Goal: Task Accomplishment & Management: Manage account settings

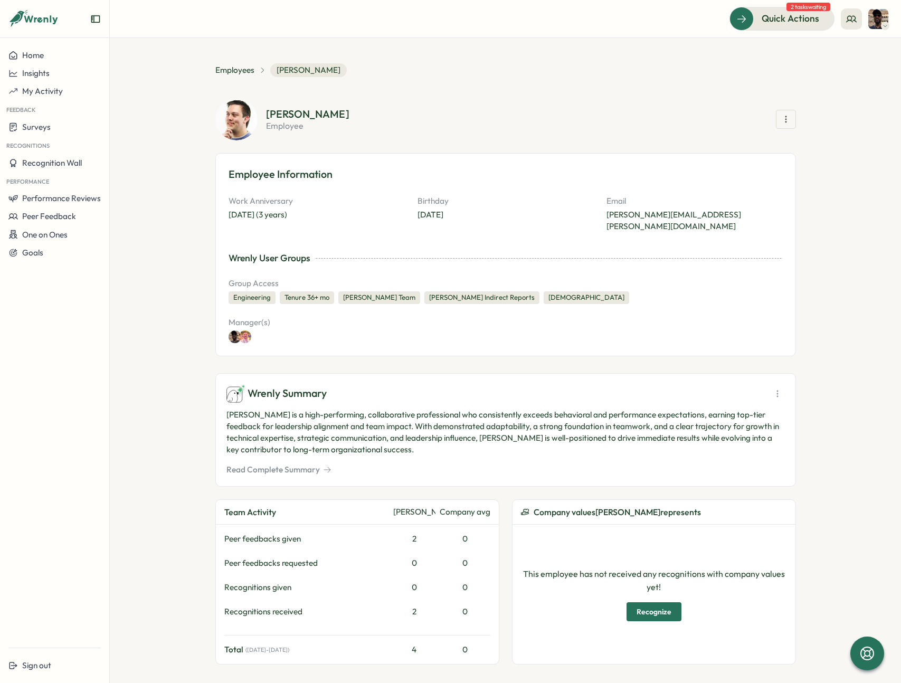
scroll to position [539, 0]
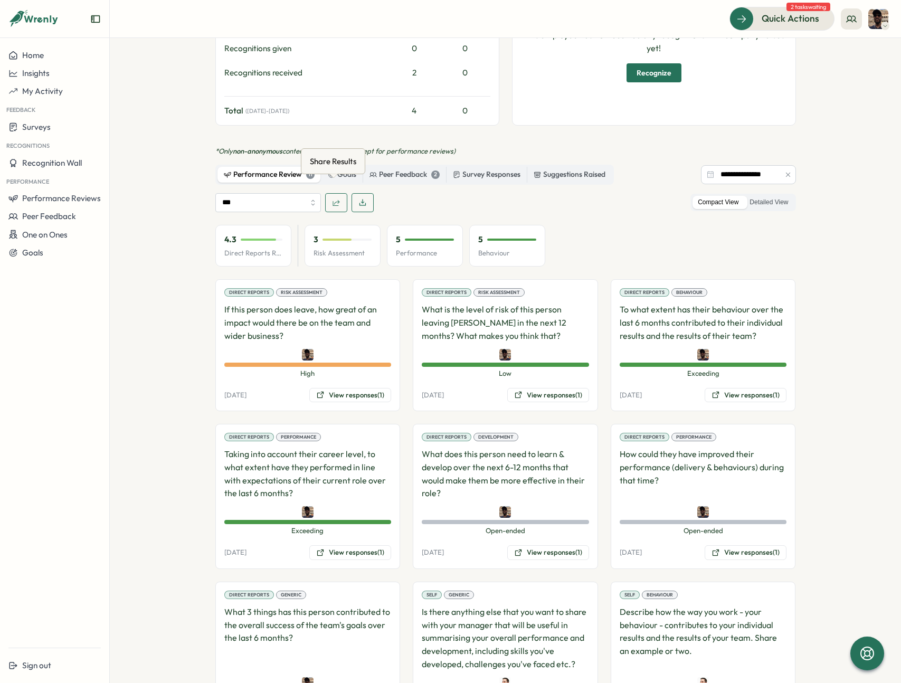
click at [339, 193] on button "button" at bounding box center [336, 202] width 22 height 19
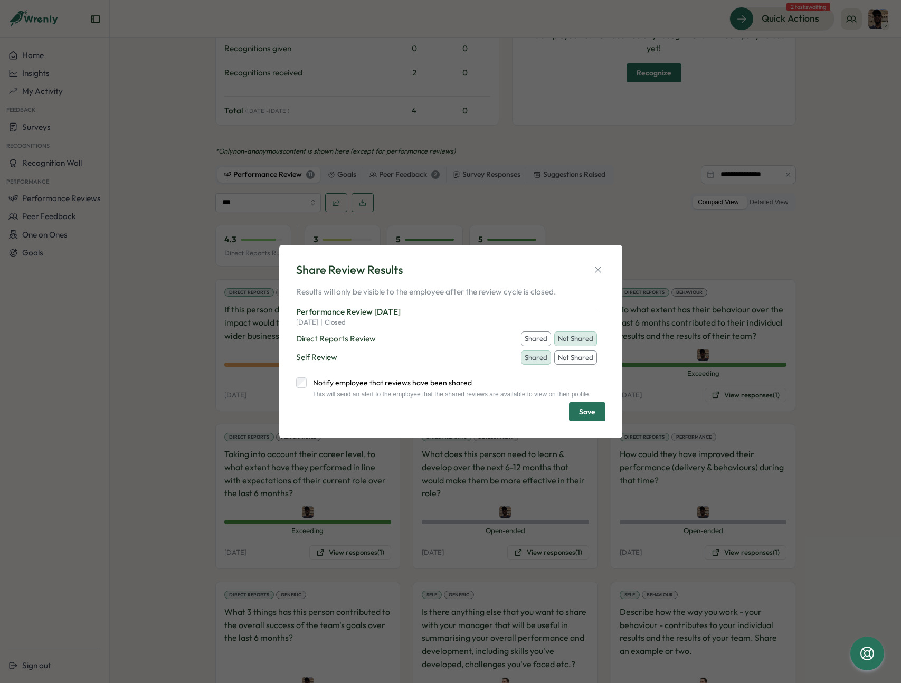
click at [530, 331] on button "Shared" at bounding box center [536, 338] width 30 height 15
click at [580, 421] on span "Save" at bounding box center [587, 412] width 16 height 18
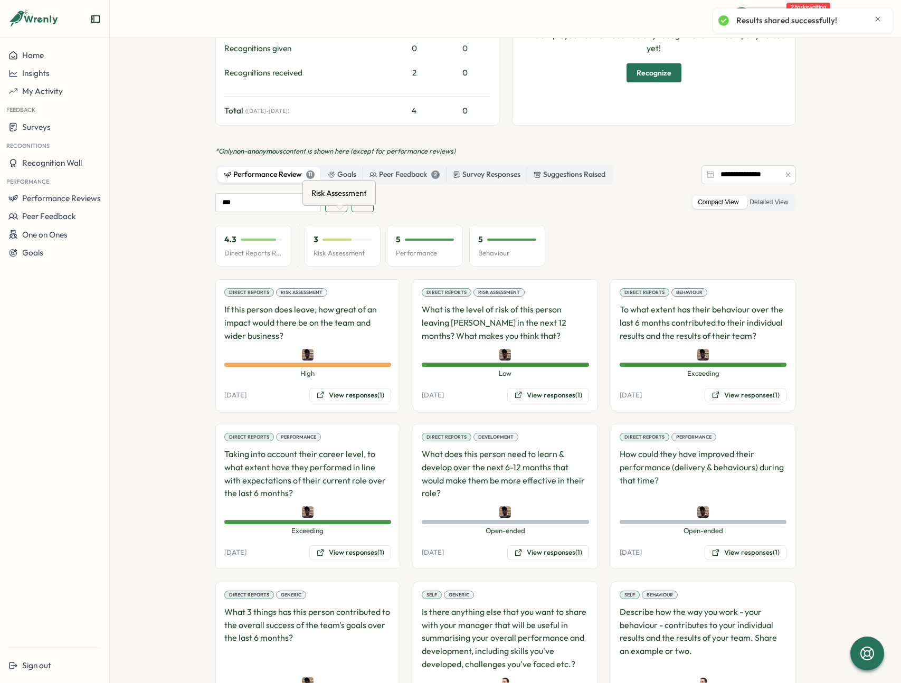
click at [323, 197] on div "Risk Assessment" at bounding box center [339, 193] width 60 height 16
click at [330, 187] on div "Risk Assessment" at bounding box center [339, 193] width 60 height 16
click at [427, 193] on div "*** Compact View Detailed View" at bounding box center [505, 202] width 580 height 19
click at [339, 193] on button "button" at bounding box center [336, 202] width 22 height 19
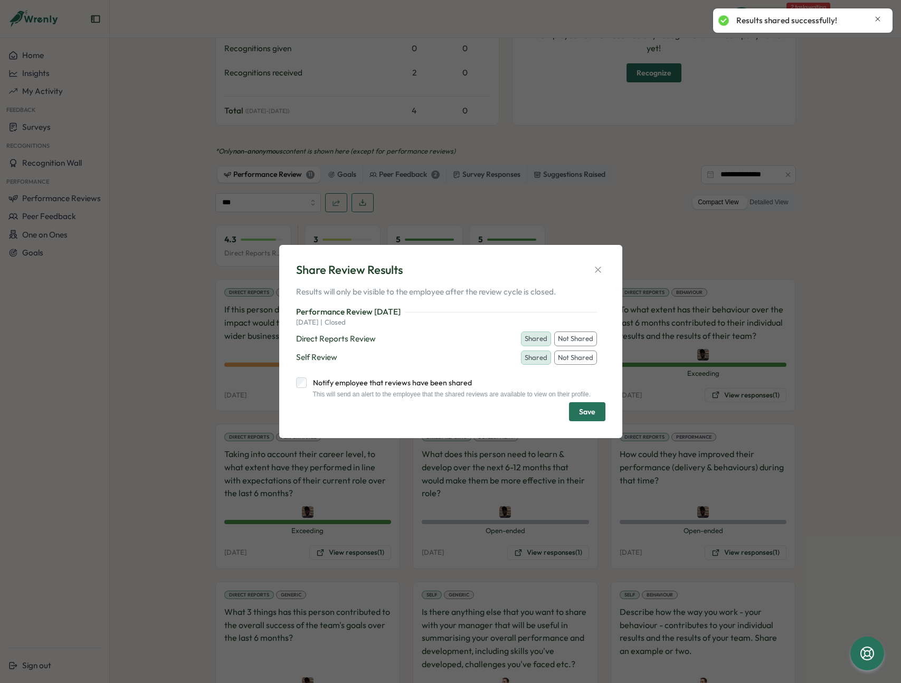
click at [341, 383] on label "Notify employee that reviews have been shared" at bounding box center [449, 382] width 284 height 11
click at [591, 415] on span "Save" at bounding box center [587, 412] width 16 height 18
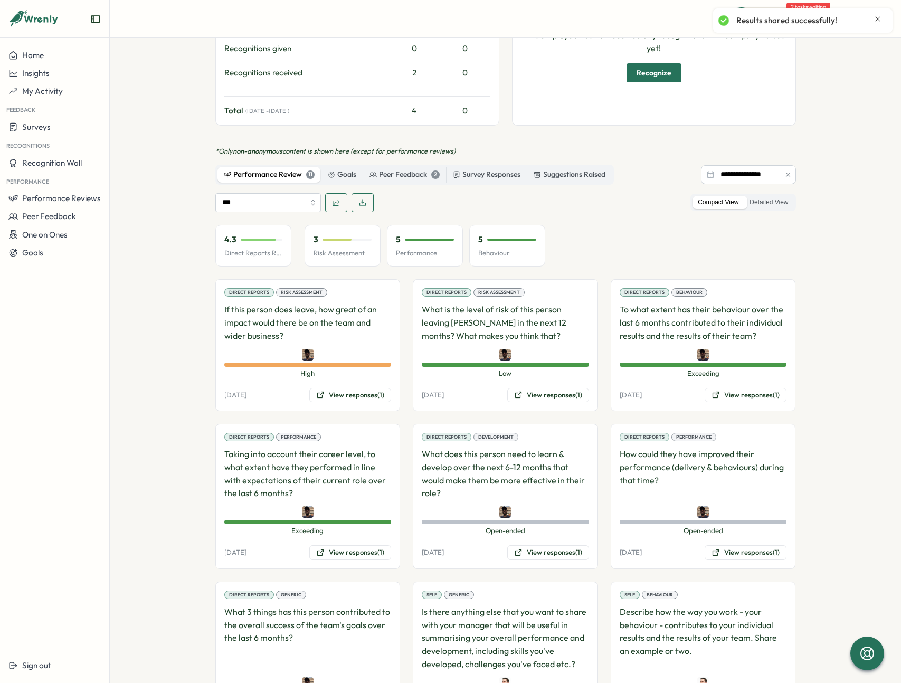
click at [815, 75] on section "Employees [PERSON_NAME] [PERSON_NAME] employee Employee Information Work Annive…" at bounding box center [505, 360] width 791 height 645
